Goal: Task Accomplishment & Management: Complete application form

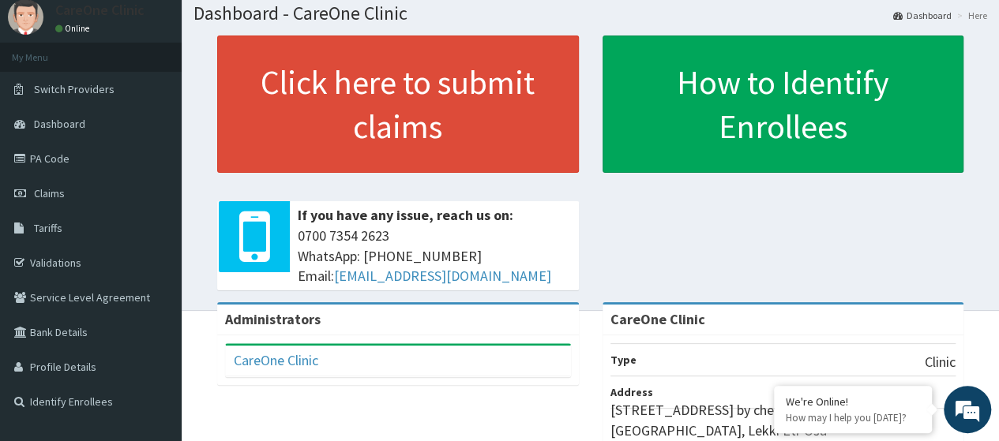
scroll to position [43, 0]
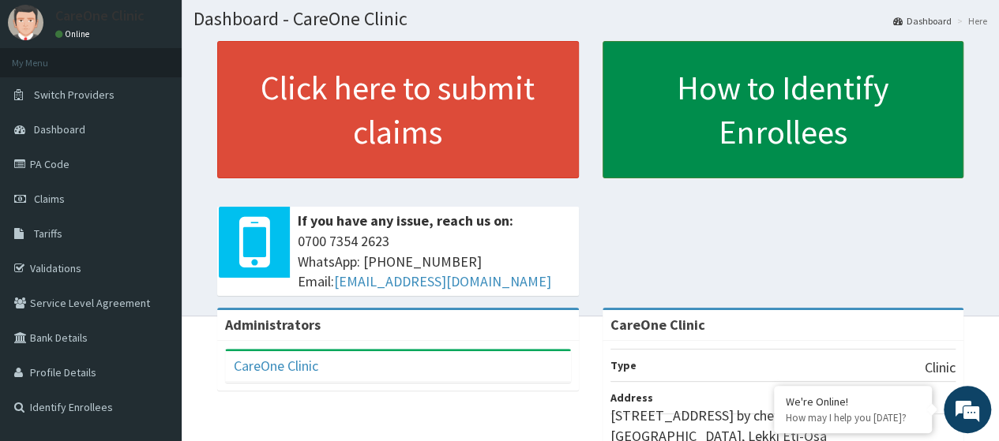
click at [851, 133] on link "How to Identify Enrollees" at bounding box center [784, 109] width 362 height 137
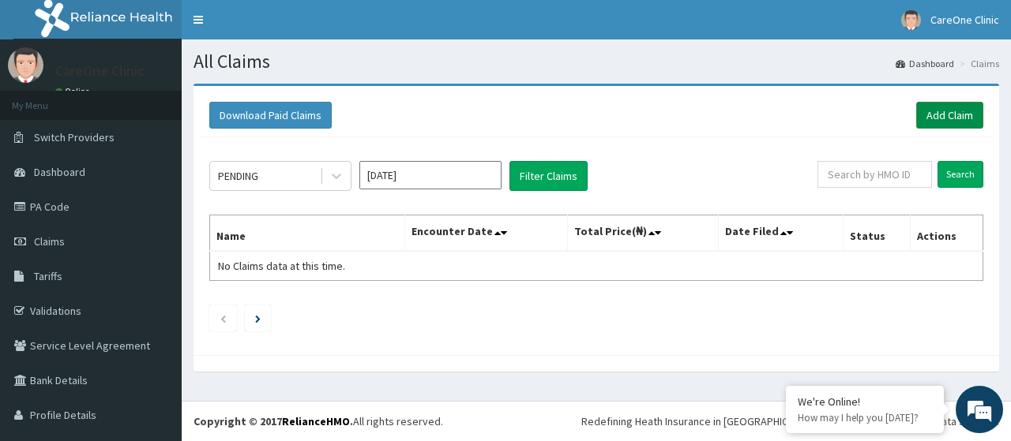
click at [916, 110] on link "Add Claim" at bounding box center [949, 115] width 67 height 27
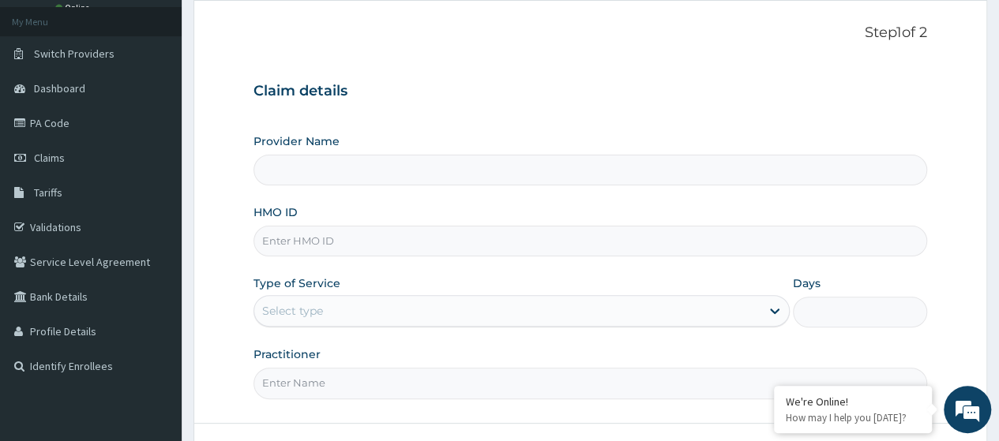
type input "CareOne Clinic"
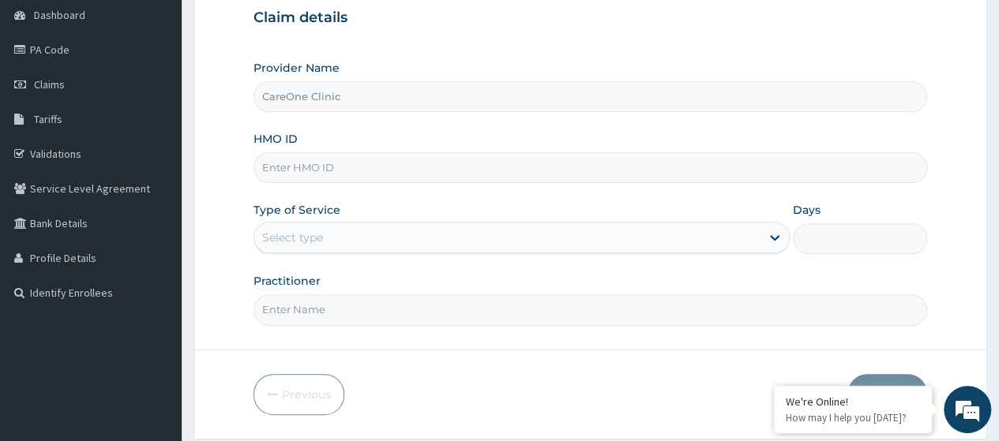
scroll to position [159, 0]
click at [602, 160] on input "HMO ID" at bounding box center [590, 166] width 674 height 31
click at [484, 241] on div "Select type" at bounding box center [507, 235] width 506 height 25
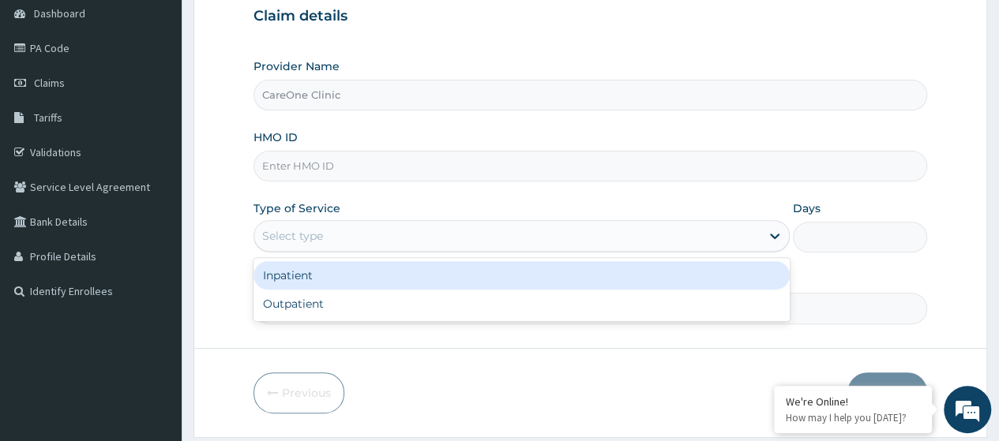
click at [761, 190] on div "Provider Name CareOne Clinic HMO ID Type of Service option Inpatient focused, 1…" at bounding box center [590, 190] width 674 height 265
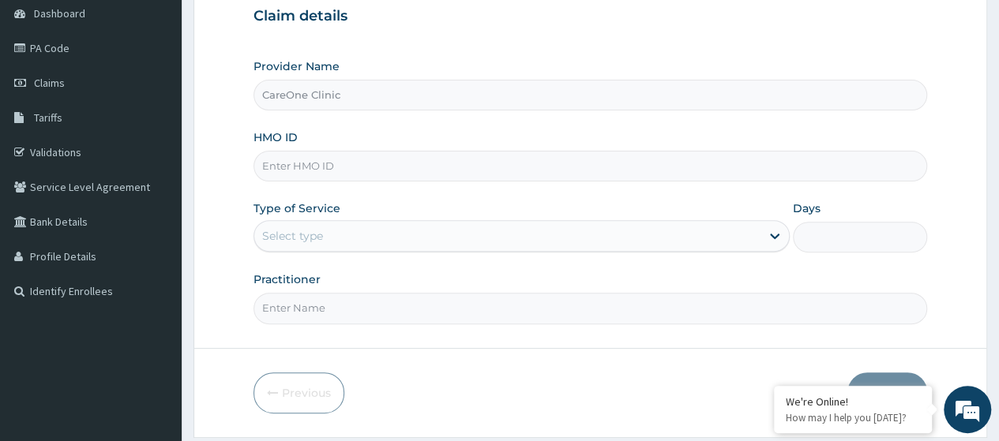
click at [538, 302] on input "Practitioner" at bounding box center [590, 308] width 674 height 31
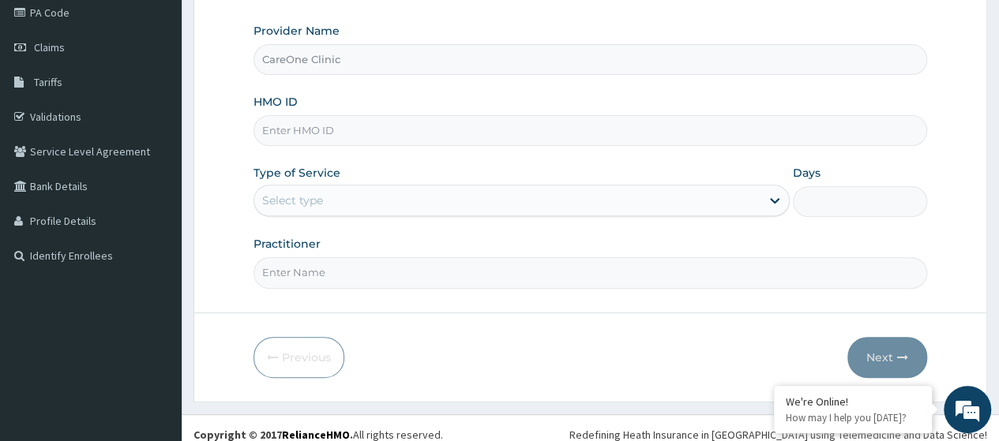
scroll to position [204, 0]
